Goal: Task Accomplishment & Management: Manage account settings

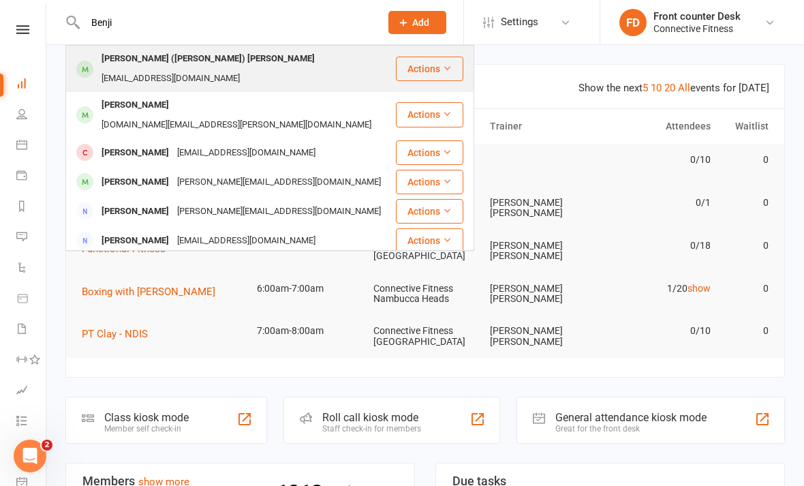
type input "Benji"
click at [211, 72] on div "[PERSON_NAME] ([PERSON_NAME]) [PERSON_NAME] [PERSON_NAME][EMAIL_ADDRESS][DOMAIN…" at bounding box center [231, 68] width 328 height 45
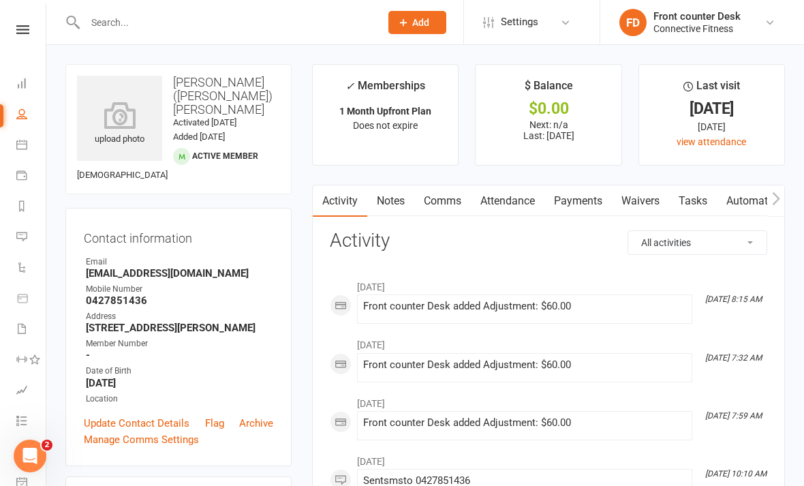
click at [588, 202] on link "Payments" at bounding box center [578, 200] width 67 height 31
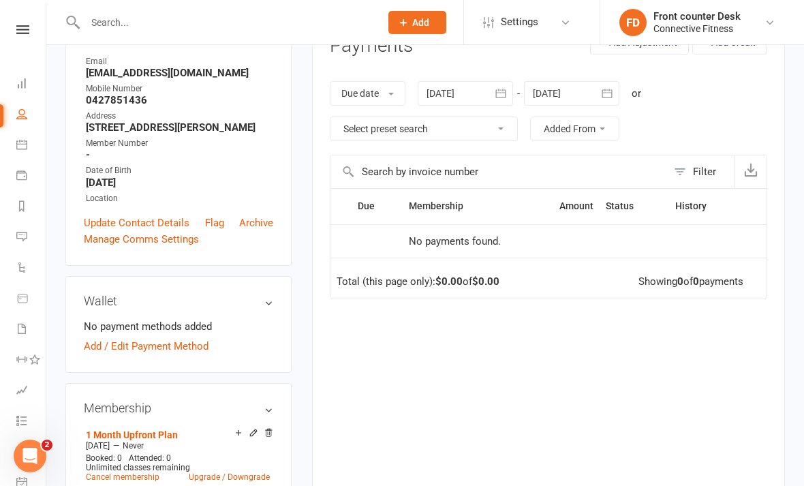
scroll to position [201, 0]
click at [202, 408] on h3 "Membership" at bounding box center [178, 408] width 189 height 14
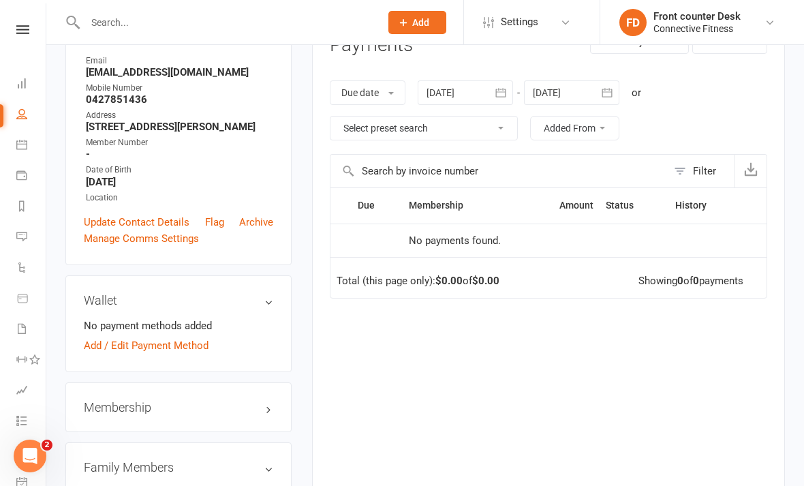
click at [215, 408] on h3 "Membership" at bounding box center [178, 408] width 189 height 14
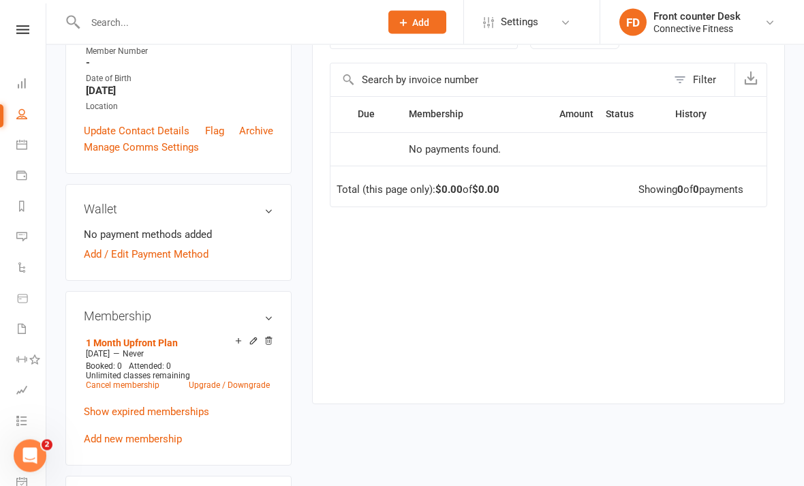
scroll to position [292, 0]
click at [170, 361] on span "Attended: 0" at bounding box center [150, 366] width 42 height 10
click at [196, 361] on div "Booked: 0 Attended: 0 Unlimited classes remaining Cancel membership Upgrade / D…" at bounding box center [177, 375] width 191 height 29
click at [257, 338] on icon at bounding box center [254, 341] width 10 height 10
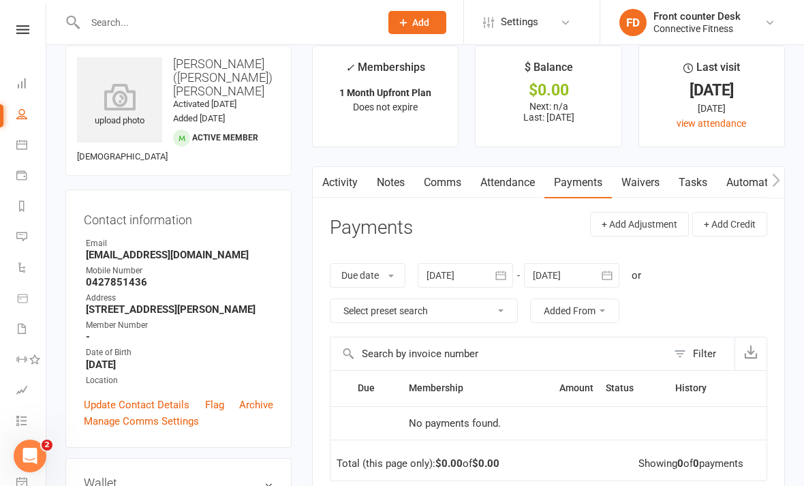
scroll to position [18, 0]
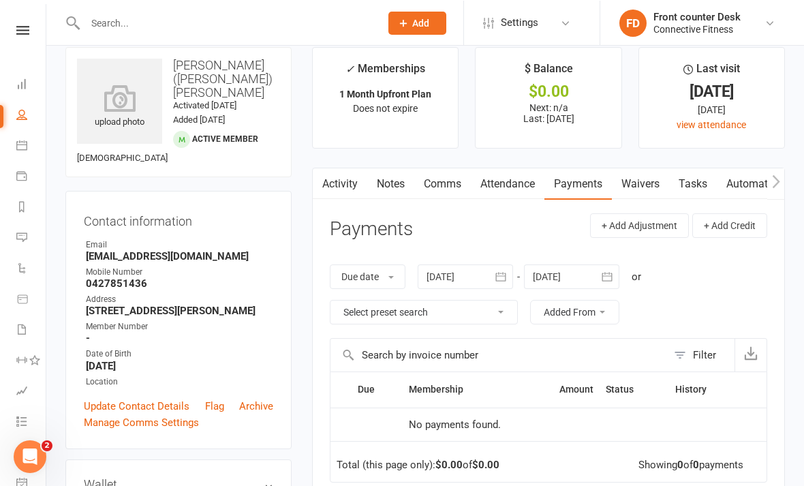
click at [592, 119] on p "Next: n/a Last: [DATE]" at bounding box center [548, 113] width 121 height 22
click at [25, 82] on icon at bounding box center [21, 83] width 11 height 11
